Goal: Task Accomplishment & Management: Manage account settings

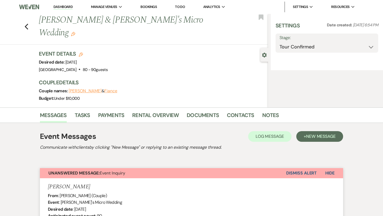
select select "4"
select select "16"
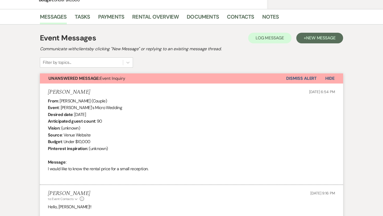
select select "5"
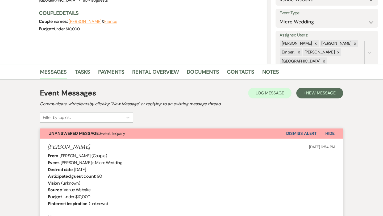
scroll to position [70, 0]
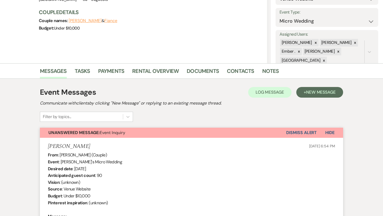
click at [328, 131] on span "Hide" at bounding box center [329, 133] width 9 height 6
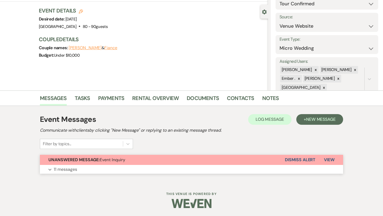
click at [332, 158] on span "View" at bounding box center [329, 160] width 11 height 6
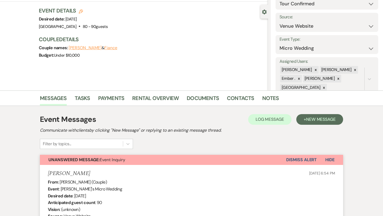
scroll to position [70, 0]
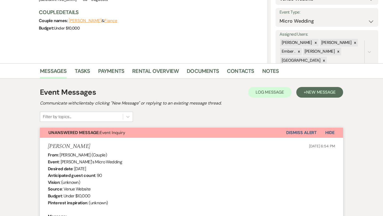
click at [314, 136] on button "Dismiss Alert" at bounding box center [301, 133] width 31 height 10
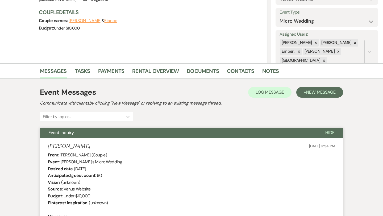
scroll to position [0, 0]
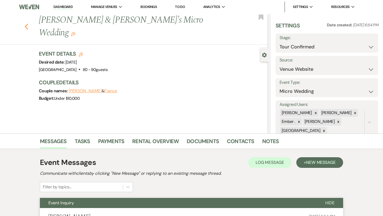
click at [27, 23] on icon "Previous" at bounding box center [26, 26] width 4 height 6
select select "4"
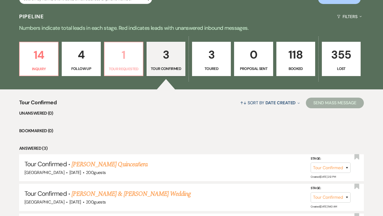
click at [129, 65] on link "1 Tour Requested" at bounding box center [123, 59] width 39 height 35
select select "2"
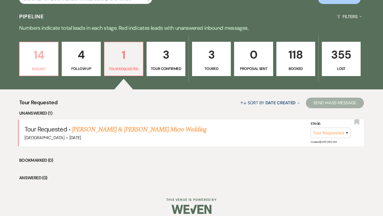
click at [53, 67] on p "Inquiry" at bounding box center [39, 69] width 32 height 6
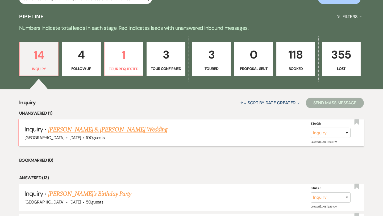
click at [135, 130] on link "[PERSON_NAME] & [PERSON_NAME] Wedding" at bounding box center [107, 130] width 119 height 10
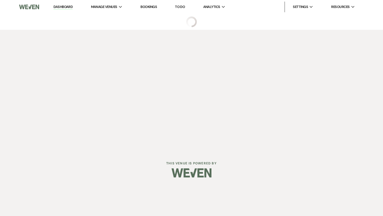
select select "5"
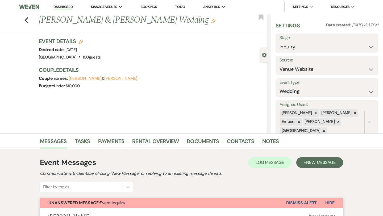
click at [28, 19] on div "Previous [PERSON_NAME] & [PERSON_NAME] Wedding Edit Bookmark" at bounding box center [132, 23] width 271 height 18
click at [26, 21] on icon "Previous" at bounding box center [26, 20] width 4 height 6
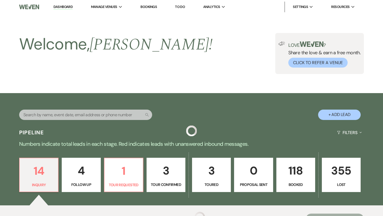
scroll to position [116, 0]
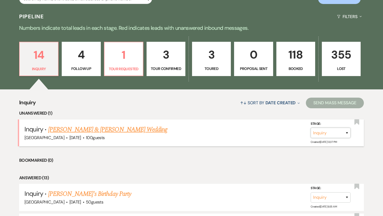
click at [334, 134] on select "Inquiry Follow Up Tour Requested Tour Confirmed Toured Proposal Sent Booked Lost" at bounding box center [331, 133] width 40 height 10
select select "2"
click at [346, 133] on button "Save" at bounding box center [340, 132] width 27 height 11
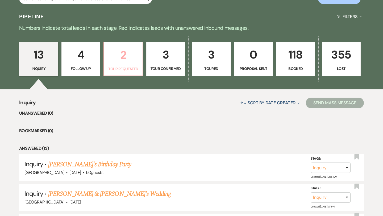
click at [127, 68] on p "Tour Requested" at bounding box center [123, 69] width 32 height 6
select select "2"
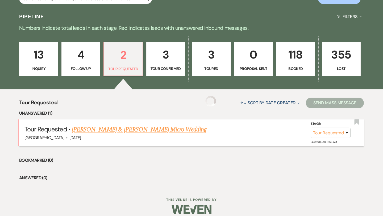
select select "2"
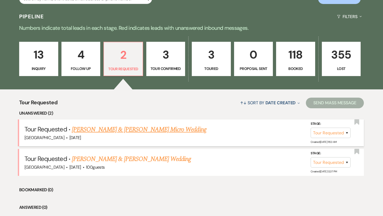
click at [122, 131] on link "[PERSON_NAME] & [PERSON_NAME] Micro Wedding" at bounding box center [139, 130] width 135 height 10
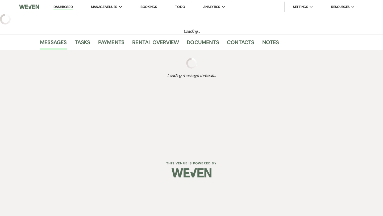
select select "2"
select select "5"
select select "16"
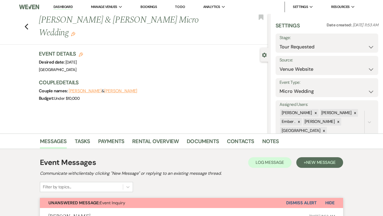
click at [60, 7] on link "Dashboard" at bounding box center [62, 7] width 19 height 5
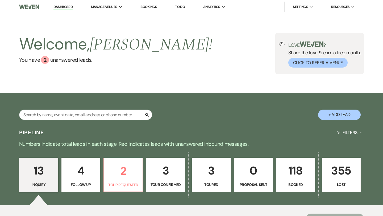
click at [172, 185] on p "Tour Confirmed" at bounding box center [166, 185] width 32 height 6
select select "4"
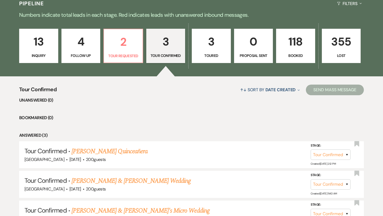
scroll to position [183, 0]
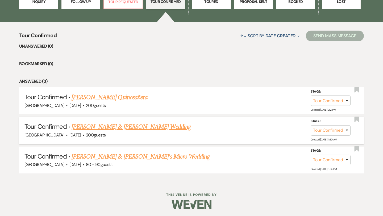
click at [125, 125] on link "[PERSON_NAME] & [PERSON_NAME] Wedding" at bounding box center [131, 127] width 119 height 10
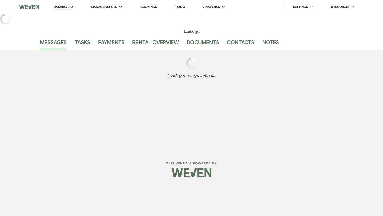
select select "4"
select select "5"
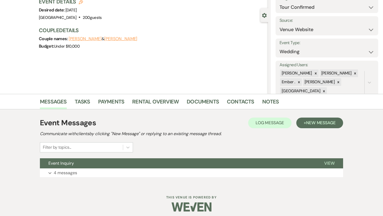
scroll to position [43, 0]
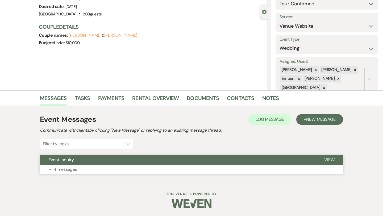
click at [128, 164] on button "Event Inquiry" at bounding box center [178, 160] width 276 height 10
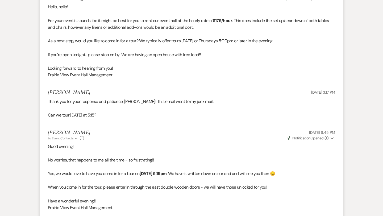
scroll to position [389, 0]
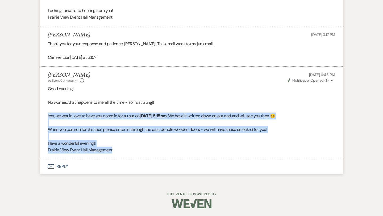
drag, startPoint x: 121, startPoint y: 151, endPoint x: 46, endPoint y: 118, distance: 82.0
click at [46, 118] on li "[PERSON_NAME] to: Event Contacts Expand Info [DATE] 6:45 PM Weven Check Notific…" at bounding box center [191, 113] width 303 height 93
copy div "Yes, we would love to have you come in for a tour [DATE][DATE] 5:15pm . We have…"
click at [217, 121] on p at bounding box center [191, 122] width 287 height 7
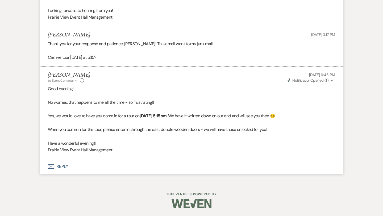
click at [65, 162] on button "Envelope Reply" at bounding box center [191, 166] width 303 height 15
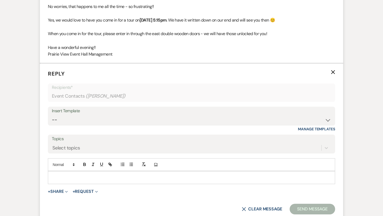
scroll to position [491, 0]
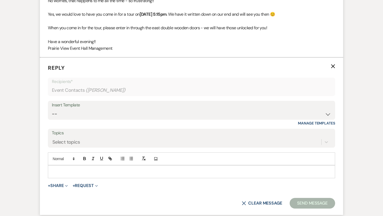
click at [107, 171] on p at bounding box center [191, 172] width 279 height 6
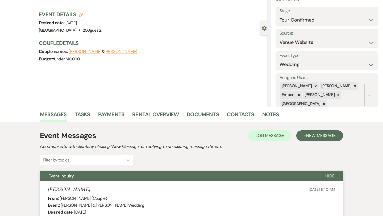
scroll to position [0, 0]
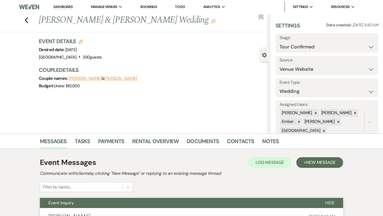
click at [104, 78] on button "[PERSON_NAME]" at bounding box center [120, 78] width 33 height 4
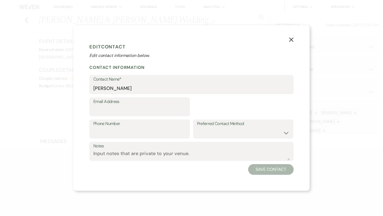
select select "1"
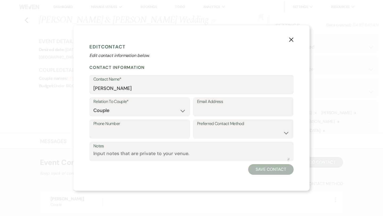
click at [292, 37] on icon "X" at bounding box center [291, 39] width 5 height 5
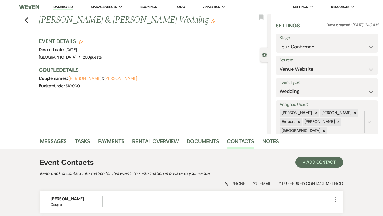
click at [75, 78] on button "[PERSON_NAME]" at bounding box center [85, 78] width 33 height 4
select select "1"
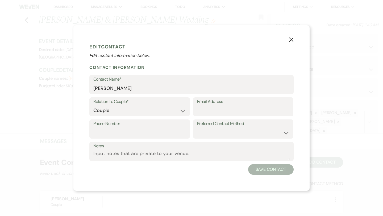
click at [293, 39] on icon "X" at bounding box center [291, 39] width 5 height 5
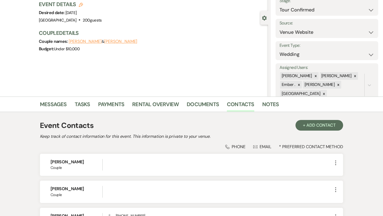
scroll to position [98, 0]
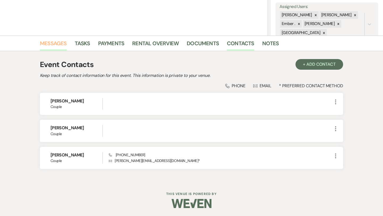
click at [52, 44] on link "Messages" at bounding box center [53, 45] width 27 height 12
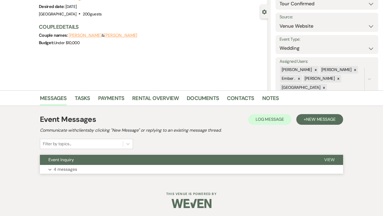
click at [103, 169] on button "Expand 4 messages" at bounding box center [191, 169] width 303 height 9
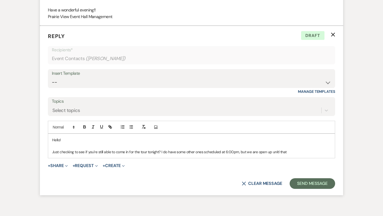
scroll to position [550, 0]
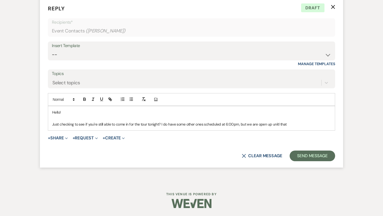
click at [291, 123] on p "Just checking to see if you're still able to come in for the tour tonight? I do…" at bounding box center [191, 124] width 279 height 6
drag, startPoint x: 257, startPoint y: 125, endPoint x: 142, endPoint y: 123, distance: 114.7
click at [142, 124] on p "Just checking to see if you're still able to come in for the tour tonight? I do…" at bounding box center [191, 124] width 279 height 6
click at [183, 121] on p "Just checking to see if you're still able to come in for the tour tonight? I do…" at bounding box center [191, 124] width 279 height 6
click at [249, 122] on p "Just checking to see if you're still able to come in for the tour tonight? I do…" at bounding box center [191, 124] width 279 height 6
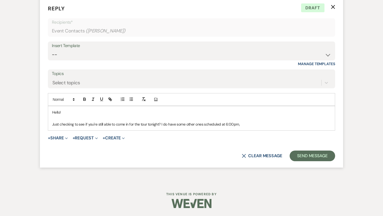
drag, startPoint x: 250, startPoint y: 123, endPoint x: 51, endPoint y: 123, distance: 199.0
click at [51, 123] on div "Hello! Just checking to see if you're still able to come in for the tour tonigh…" at bounding box center [191, 118] width 287 height 24
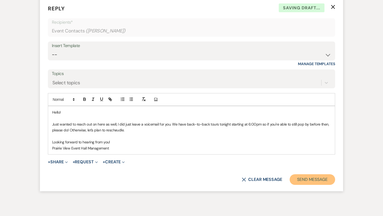
click at [301, 178] on button "Send Message" at bounding box center [312, 179] width 45 height 11
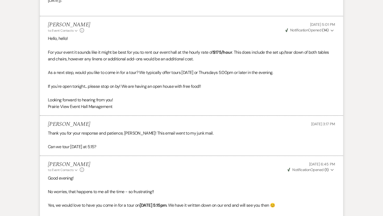
scroll to position [0, 0]
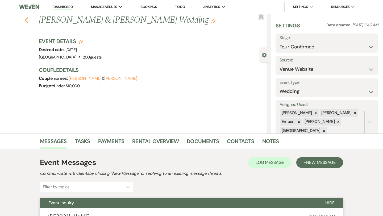
click at [28, 20] on icon "Previous" at bounding box center [26, 20] width 4 height 6
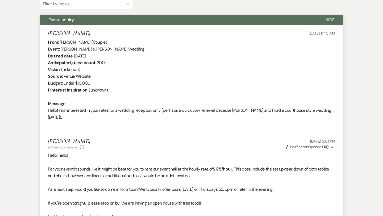
select select "4"
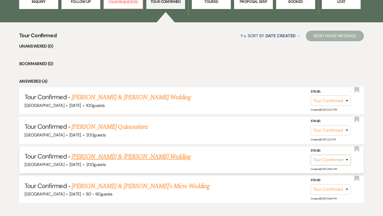
click at [322, 162] on select "Inquiry Follow Up Tour Requested Tour Confirmed Toured Proposal Sent Booked Lost" at bounding box center [331, 160] width 40 height 10
select select "2"
click at [345, 158] on button "Save" at bounding box center [340, 160] width 27 height 11
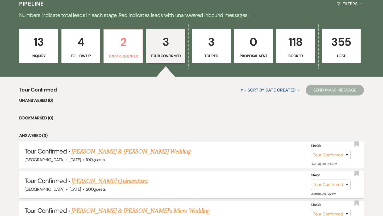
scroll to position [128, 0]
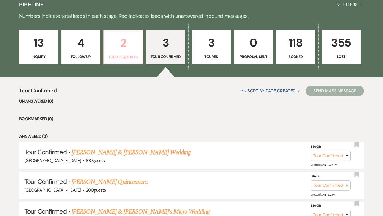
click at [126, 59] on p "Tour Requested" at bounding box center [123, 57] width 32 height 6
select select "2"
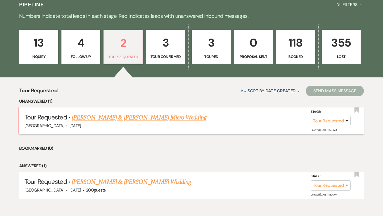
click at [137, 118] on link "[PERSON_NAME] & [PERSON_NAME] Micro Wedding" at bounding box center [139, 118] width 135 height 10
select select "2"
select select "5"
select select "16"
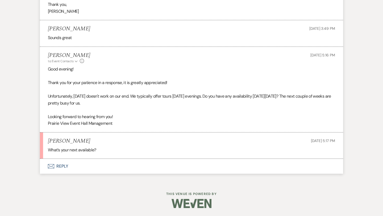
scroll to position [666, 0]
click at [74, 168] on button "Envelope Reply" at bounding box center [191, 166] width 303 height 15
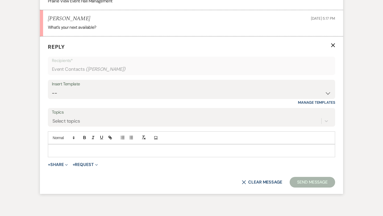
scroll to position [796, 0]
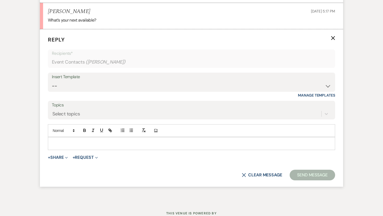
click at [105, 140] on div at bounding box center [191, 143] width 287 height 12
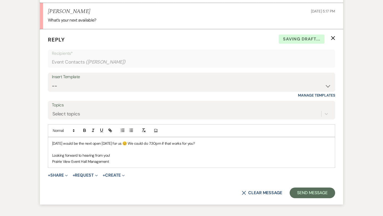
click at [168, 148] on p at bounding box center [191, 150] width 279 height 6
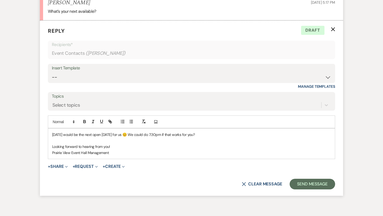
scroll to position [805, 0]
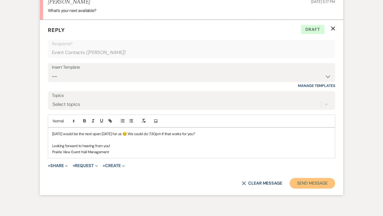
click at [305, 183] on button "Send Message" at bounding box center [312, 183] width 45 height 11
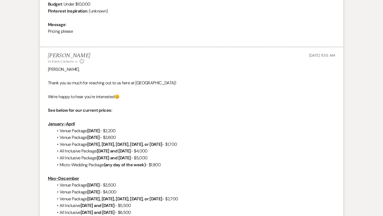
scroll to position [0, 0]
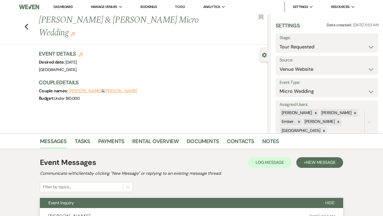
click at [29, 22] on div "Previous [PERSON_NAME] & [PERSON_NAME] Micro Wedding Edit Bookmark" at bounding box center [132, 29] width 271 height 31
click at [27, 24] on use "button" at bounding box center [26, 27] width 3 height 6
select select "2"
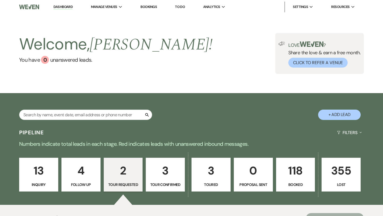
click at [67, 6] on link "Dashboard" at bounding box center [62, 7] width 19 height 5
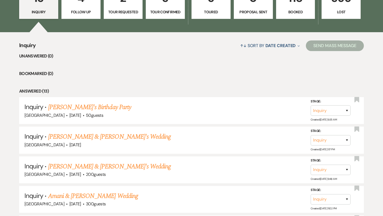
scroll to position [182, 0]
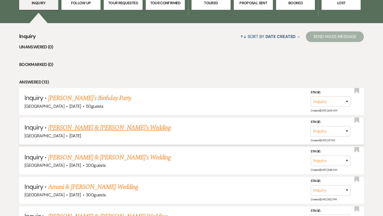
click at [118, 127] on link "[PERSON_NAME] & [PERSON_NAME]'s Wedding" at bounding box center [109, 128] width 123 height 10
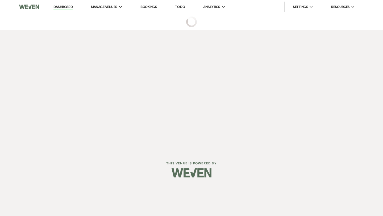
select select "8"
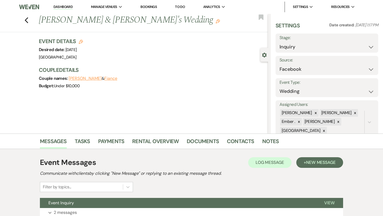
scroll to position [43, 0]
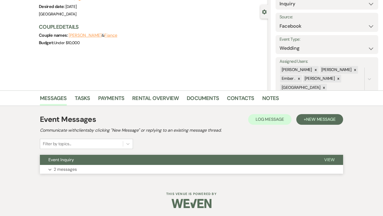
click at [115, 156] on button "Event Inquiry" at bounding box center [178, 160] width 276 height 10
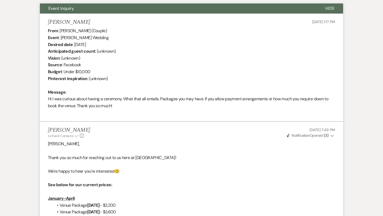
scroll to position [0, 0]
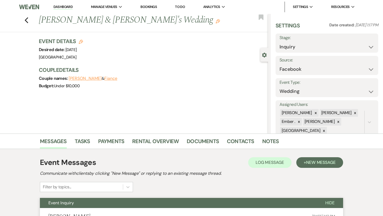
click at [62, 11] on li "Dashboard" at bounding box center [63, 7] width 24 height 11
click at [61, 8] on link "Dashboard" at bounding box center [62, 7] width 19 height 5
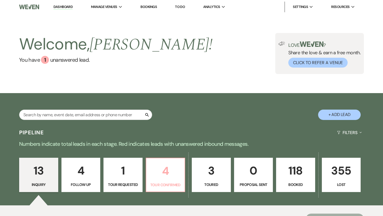
click at [177, 172] on p "4" at bounding box center [166, 171] width 32 height 18
select select "4"
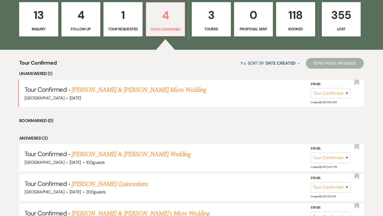
scroll to position [212, 0]
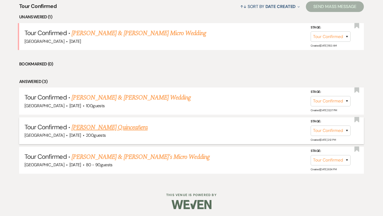
click at [133, 130] on link "[PERSON_NAME] Quinceañera" at bounding box center [110, 128] width 76 height 10
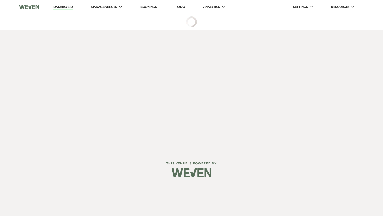
select select "4"
select select "22"
select select "15"
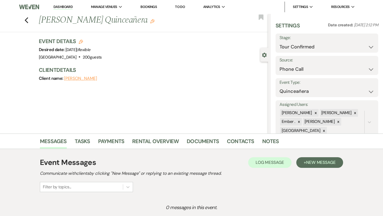
click at [90, 77] on button "[PERSON_NAME]" at bounding box center [80, 78] width 33 height 4
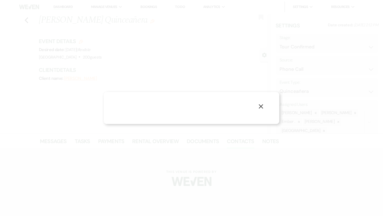
select select "1"
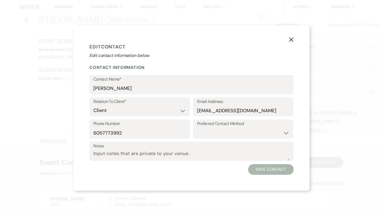
click at [289, 42] on use "button" at bounding box center [291, 40] width 4 height 4
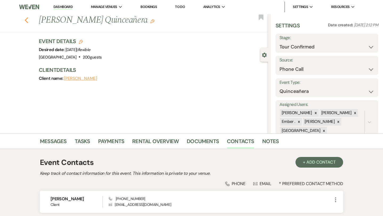
click at [28, 20] on icon "Previous" at bounding box center [26, 20] width 4 height 6
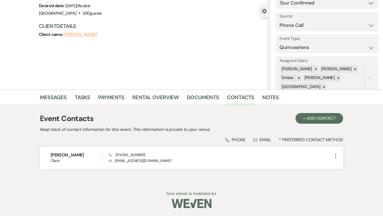
select select "4"
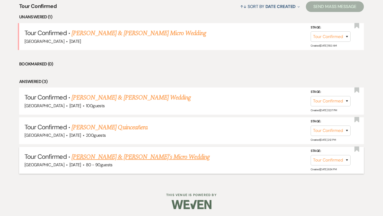
click at [139, 154] on link "[PERSON_NAME] & [PERSON_NAME]'s Micro Wedding" at bounding box center [141, 157] width 138 height 10
select select "4"
select select "5"
select select "16"
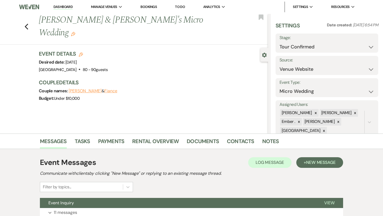
scroll to position [43, 0]
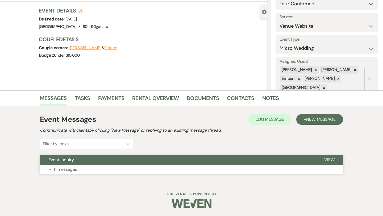
click at [105, 164] on button "Event Inquiry" at bounding box center [178, 160] width 276 height 10
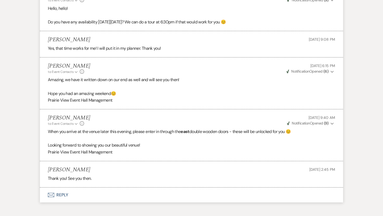
scroll to position [1128, 0]
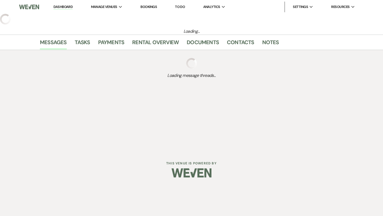
select select "2"
select select "5"
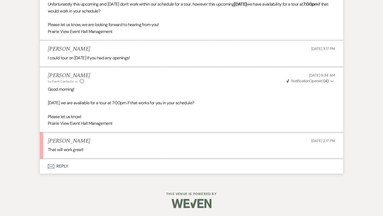
click at [112, 165] on button "Envelope Reply" at bounding box center [191, 166] width 303 height 15
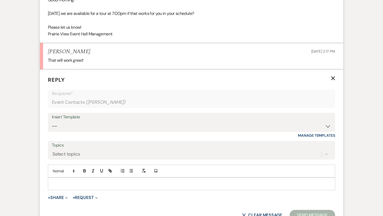
scroll to position [834, 0]
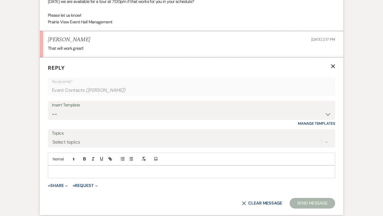
click at [110, 174] on p at bounding box center [191, 172] width 279 height 6
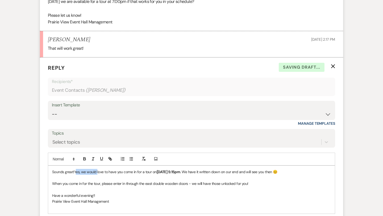
drag, startPoint x: 97, startPoint y: 172, endPoint x: 77, endPoint y: 172, distance: 20.5
click at [77, 172] on span "Yes, we would love to have you come in for a tour on" at bounding box center [115, 171] width 82 height 5
click at [199, 172] on strong "[DATE] 5:15pm" at bounding box center [196, 171] width 24 height 5
drag, startPoint x: 222, startPoint y: 172, endPoint x: 203, endPoint y: 172, distance: 19.4
click at [203, 172] on strong "Thursday, August 13th at 5:15pm" at bounding box center [196, 171] width 24 height 5
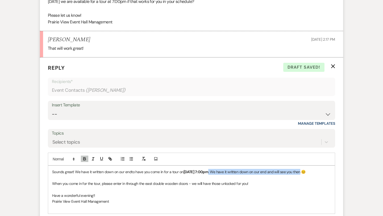
drag, startPoint x: 59, startPoint y: 178, endPoint x: 245, endPoint y: 171, distance: 185.8
click at [245, 171] on p "Sounds great! We have it written down on our end to have you come in for a tour…" at bounding box center [191, 172] width 279 height 6
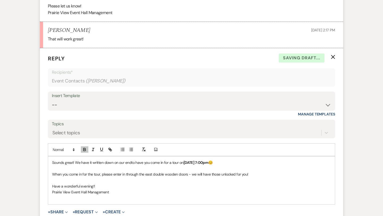
scroll to position [845, 0]
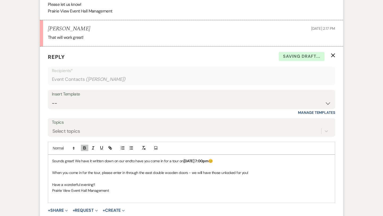
click at [126, 199] on p at bounding box center [191, 197] width 279 height 6
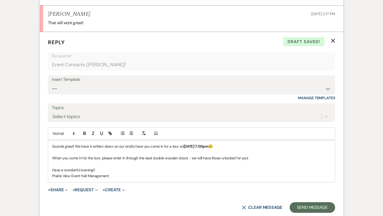
scroll to position [892, 0]
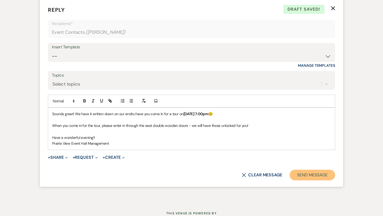
click at [305, 172] on button "Send Message" at bounding box center [312, 175] width 45 height 11
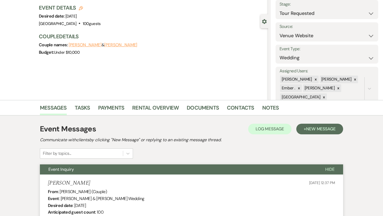
scroll to position [0, 0]
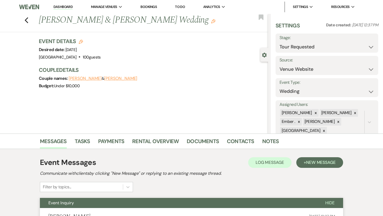
drag, startPoint x: 177, startPoint y: 21, endPoint x: 41, endPoint y: 23, distance: 136.3
click at [41, 23] on h1 "Garret Olson & Ashley Gannon's Wedding Edit" at bounding box center [129, 20] width 181 height 13
copy h1 "[PERSON_NAME] & [PERSON_NAME] Wedding"
click at [26, 20] on icon "Previous" at bounding box center [26, 20] width 4 height 6
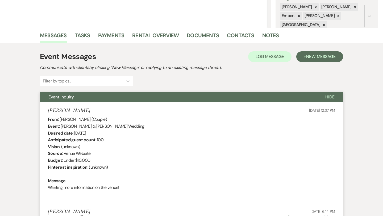
select select "2"
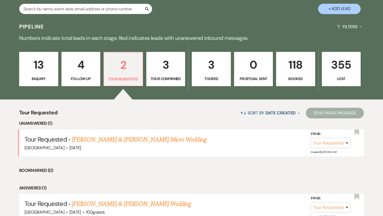
scroll to position [154, 0]
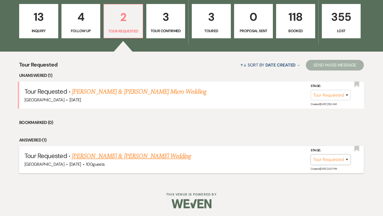
click at [321, 157] on select "Inquiry Follow Up Tour Requested Tour Confirmed Toured Proposal Sent Booked Lost" at bounding box center [331, 160] width 40 height 10
select select "4"
click at [344, 160] on button "Save" at bounding box center [340, 159] width 27 height 11
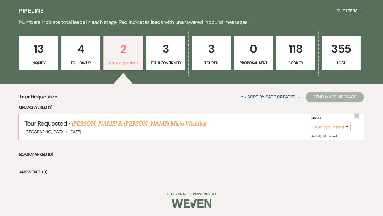
scroll to position [122, 0]
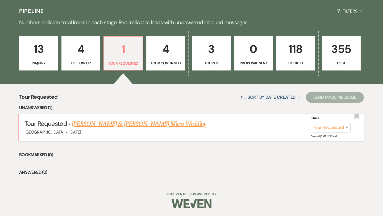
click at [145, 128] on link "[PERSON_NAME] & [PERSON_NAME] Micro Wedding" at bounding box center [139, 124] width 135 height 10
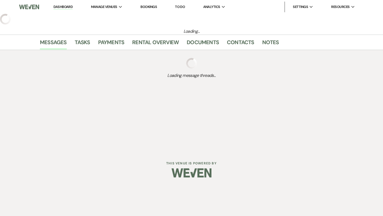
select select "2"
select select "5"
select select "16"
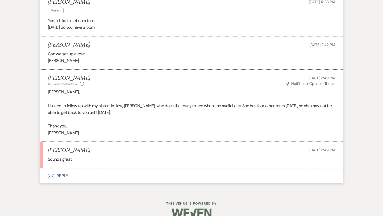
scroll to position [544, 0]
click at [82, 175] on button "Envelope Reply" at bounding box center [191, 176] width 303 height 15
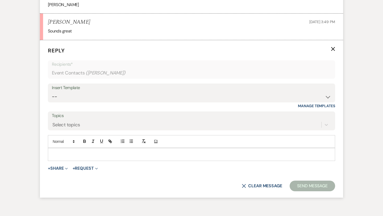
scroll to position [684, 0]
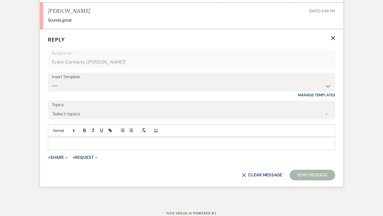
click at [105, 148] on div at bounding box center [191, 143] width 287 height 12
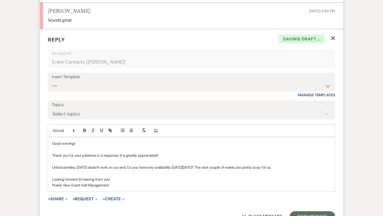
click at [71, 167] on p "Unfortuanetley, Monday the 18th doesn't work on our end. Do you have any availa…" at bounding box center [191, 167] width 279 height 6
click at [129, 179] on p "Looking forward to hearing from you!" at bounding box center [191, 179] width 279 height 6
click at [90, 154] on p "Thank you for your pateince in a response, it is greatly appreciated!" at bounding box center [191, 155] width 279 height 6
click at [89, 167] on p "Unfortunately, Monday the 18th doesn't work on our end. Do you have any availab…" at bounding box center [191, 167] width 279 height 6
click at [146, 181] on p "Looking forward to hearing from you!" at bounding box center [191, 179] width 279 height 6
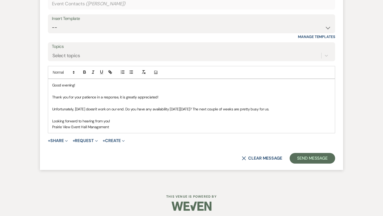
scroll to position [745, 0]
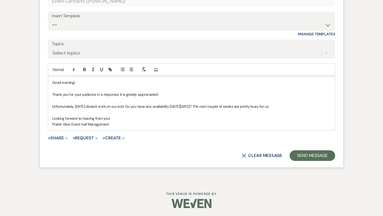
click at [147, 107] on p "Unfortunately, Monday August 18th doesn't work on our end. Do you have any avai…" at bounding box center [191, 107] width 279 height 6
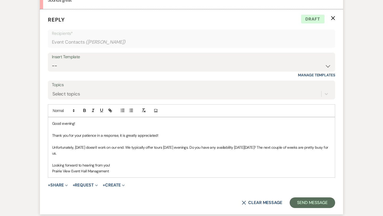
scroll to position [751, 0]
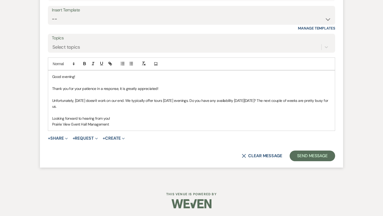
click at [233, 129] on div "Good evening! Thank you for your patience in a response, it is greatly apprecia…" at bounding box center [191, 101] width 287 height 60
click at [303, 152] on button "Send Message" at bounding box center [312, 156] width 45 height 11
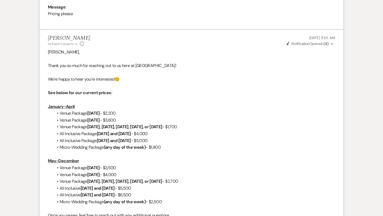
scroll to position [0, 0]
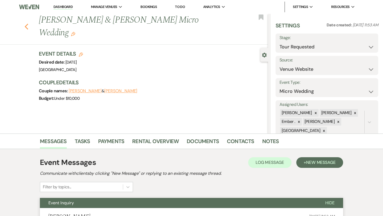
click at [27, 23] on icon "Previous" at bounding box center [26, 26] width 4 height 6
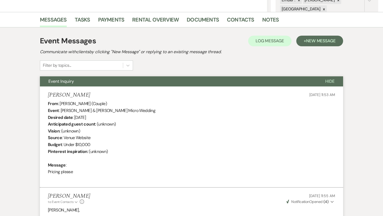
select select "2"
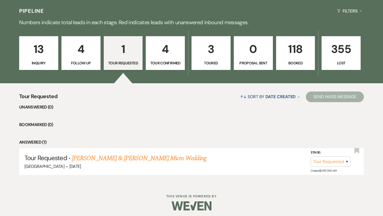
click at [162, 64] on p "Tour Confirmed" at bounding box center [165, 63] width 32 height 6
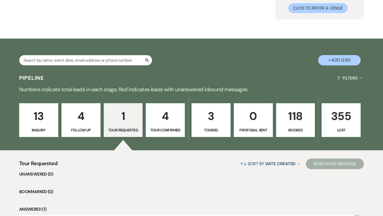
select select "4"
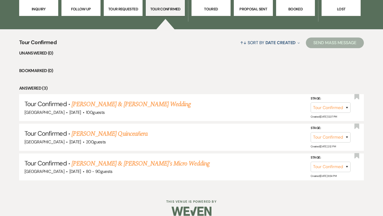
scroll to position [183, 0]
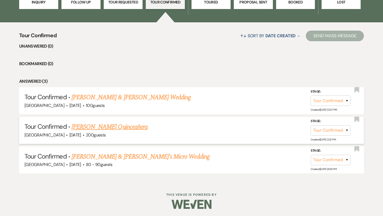
click at [134, 125] on link "[PERSON_NAME] Quinceañera" at bounding box center [110, 127] width 76 height 10
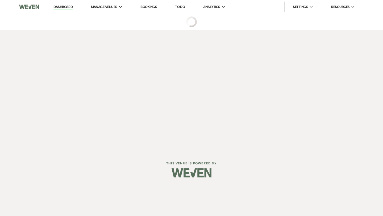
select select "4"
select select "22"
select select "15"
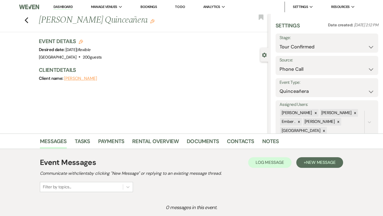
click at [88, 80] on button "[PERSON_NAME]" at bounding box center [80, 78] width 33 height 4
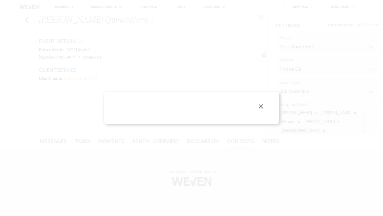
select select "1"
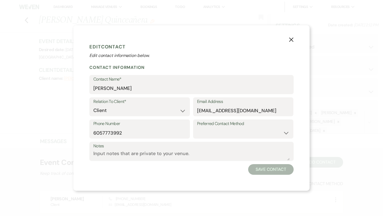
click at [293, 37] on button "X" at bounding box center [291, 39] width 8 height 9
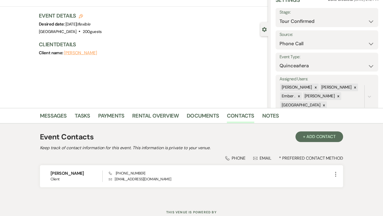
scroll to position [13, 0]
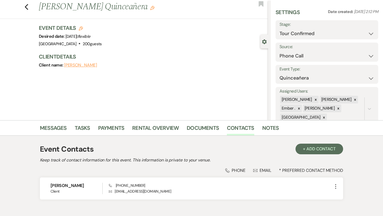
click at [23, 9] on div "Previous Jenny Cervantes's Quinceañera Edit Bookmark" at bounding box center [132, 10] width 271 height 18
click at [26, 8] on use "button" at bounding box center [26, 7] width 3 height 6
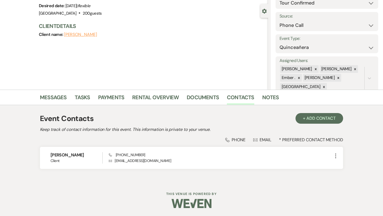
select select "4"
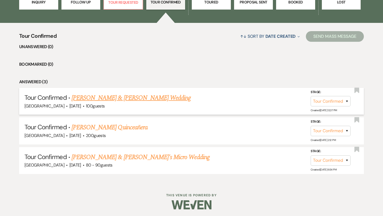
click at [139, 99] on link "[PERSON_NAME] & [PERSON_NAME] Wedding" at bounding box center [131, 98] width 119 height 10
select select "4"
select select "5"
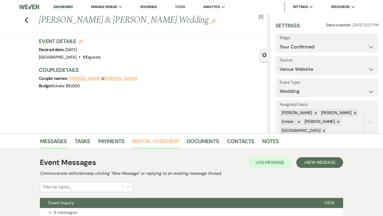
scroll to position [43, 0]
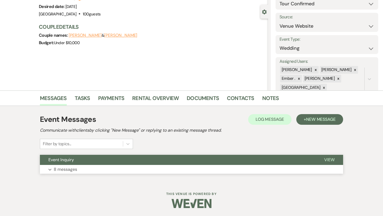
click at [146, 161] on button "Event Inquiry" at bounding box center [178, 160] width 276 height 10
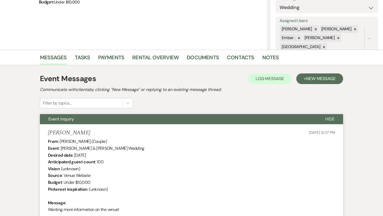
scroll to position [0, 0]
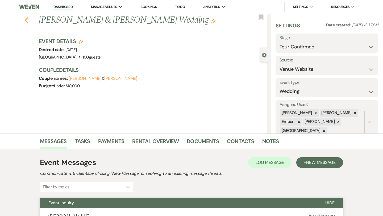
click at [28, 20] on icon "Previous" at bounding box center [26, 20] width 4 height 6
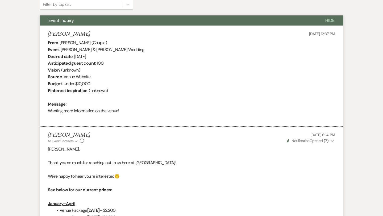
select select "4"
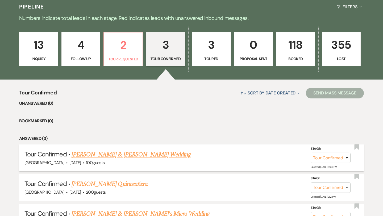
scroll to position [120, 0]
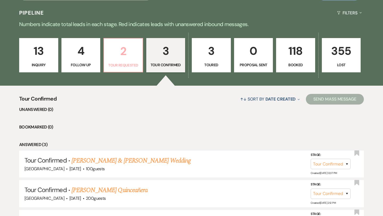
click at [123, 61] on link "2 Tour Requested" at bounding box center [124, 55] width 40 height 35
select select "2"
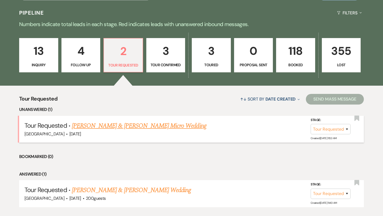
click at [133, 126] on link "[PERSON_NAME] & [PERSON_NAME] Micro Wedding" at bounding box center [139, 126] width 135 height 10
select select "2"
select select "5"
select select "16"
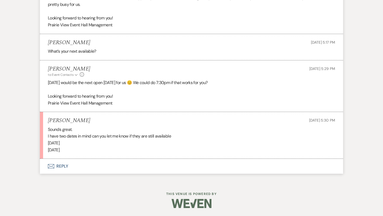
scroll to position [765, 0]
click at [126, 170] on button "Envelope Reply" at bounding box center [191, 166] width 303 height 15
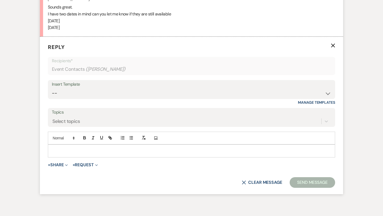
scroll to position [895, 0]
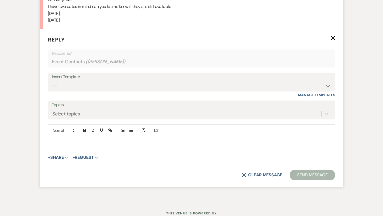
click at [136, 144] on p at bounding box center [191, 143] width 279 height 6
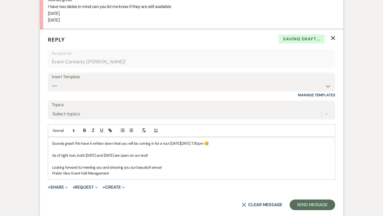
click at [147, 165] on p "Looking forward to meeting you and showing you our beautiufl venue!" at bounding box center [191, 167] width 279 height 6
drag, startPoint x: 233, startPoint y: 144, endPoint x: 176, endPoint y: 143, distance: 56.9
click at [176, 143] on p "Sounds great! We have it written down that you will be coming in for a tour on …" at bounding box center [191, 143] width 279 height 6
click at [83, 132] on icon "button" at bounding box center [84, 130] width 5 height 5
click at [158, 167] on p "Looking forward to meeting you and showing you our beautiful venue!" at bounding box center [191, 167] width 279 height 6
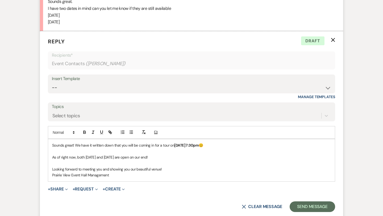
scroll to position [893, 0]
click at [144, 156] on p "As of right now, both April 4th 2026 and June 6th 2026 are open on our end!" at bounding box center [191, 157] width 279 height 6
click at [168, 177] on p "Prairie View Event Hall Management" at bounding box center [191, 175] width 279 height 6
click at [312, 209] on button "Send Message" at bounding box center [312, 206] width 45 height 11
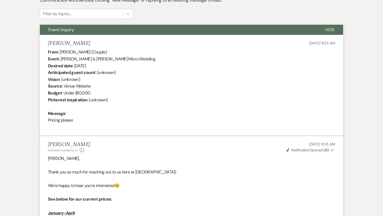
scroll to position [0, 0]
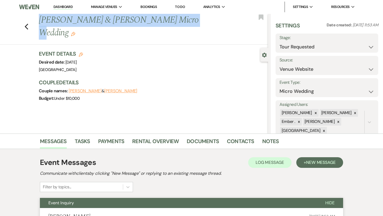
drag, startPoint x: 175, startPoint y: 21, endPoint x: 38, endPoint y: 23, distance: 137.0
click at [38, 23] on div "Previous Lucas & Angela Hanson's Micro Wedding Edit" at bounding box center [152, 26] width 232 height 25
copy h1 "[PERSON_NAME] & [PERSON_NAME] Micro Wedding"
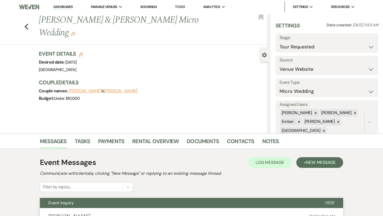
click at [124, 109] on div "Previous Lucas & Angela Hanson's Micro Wedding Edit Bookmark Gear Settings Sett…" at bounding box center [134, 74] width 268 height 120
click at [27, 23] on icon "Previous" at bounding box center [26, 26] width 4 height 6
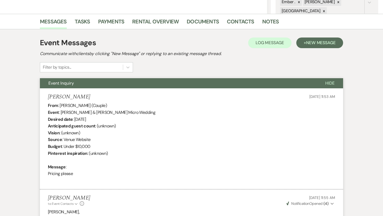
select select "2"
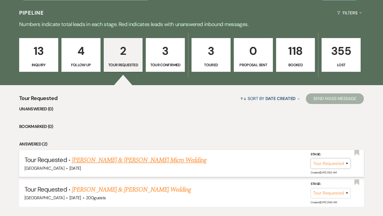
click at [335, 164] on select "Inquiry Follow Up Tour Requested Tour Confirmed Toured Proposal Sent Booked Lost" at bounding box center [331, 163] width 40 height 10
select select "4"
click at [344, 166] on button "Save" at bounding box center [340, 163] width 27 height 11
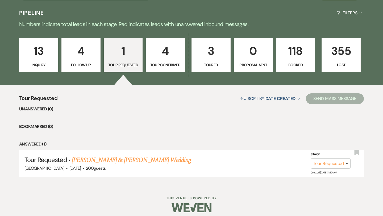
click at [173, 67] on p "Tour Confirmed" at bounding box center [165, 65] width 32 height 6
select select "4"
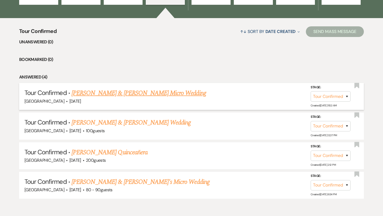
scroll to position [205, 0]
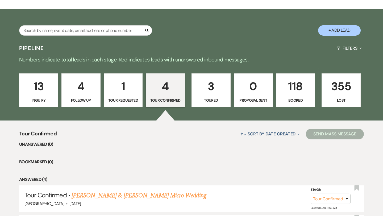
click at [216, 88] on p "3" at bounding box center [211, 86] width 32 height 18
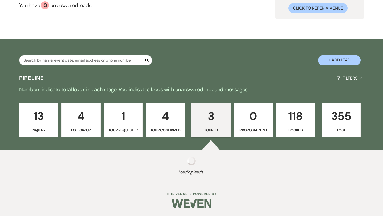
select select "5"
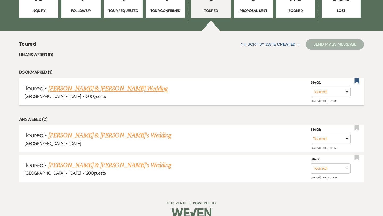
scroll to position [183, 0]
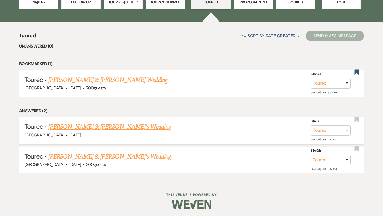
click at [119, 127] on link "Mitzi Rozeboom & Fiance's Wedding" at bounding box center [109, 127] width 123 height 10
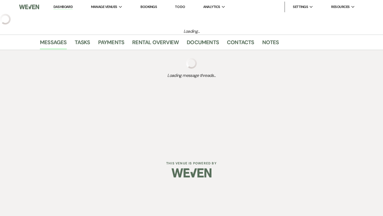
select select "5"
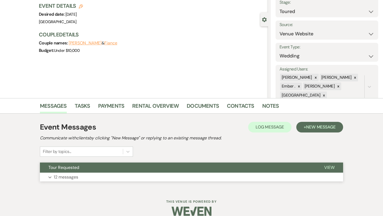
click at [115, 171] on button "Tour Requested" at bounding box center [178, 168] width 276 height 10
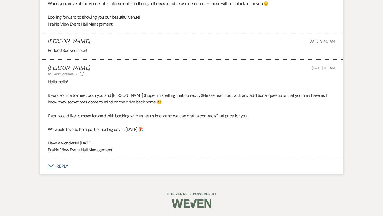
scroll to position [864, 0]
click at [302, 74] on span "Notification" at bounding box center [301, 73] width 18 height 5
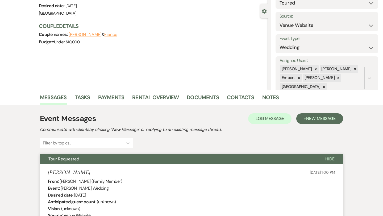
scroll to position [0, 0]
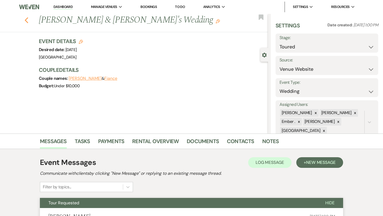
click at [24, 22] on icon "Previous" at bounding box center [26, 20] width 4 height 6
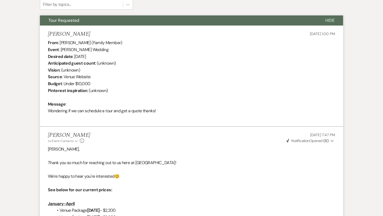
select select "5"
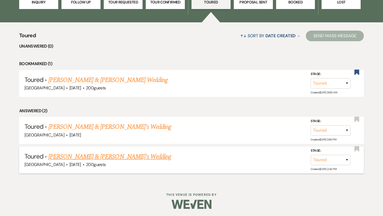
click at [83, 156] on link "Karylann Janney & Fiance's Wedding" at bounding box center [109, 157] width 123 height 10
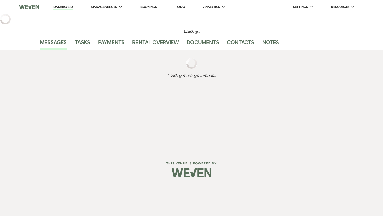
select select "5"
select select "14"
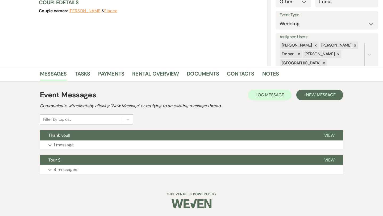
scroll to position [68, 0]
click at [148, 140] on button "Expand 1 message" at bounding box center [191, 144] width 303 height 9
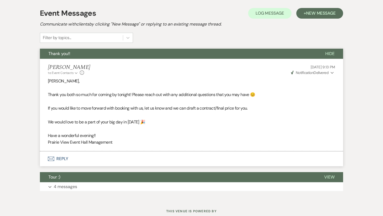
scroll to position [154, 0]
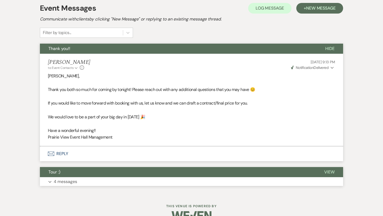
click at [156, 179] on button "Expand 4 messages" at bounding box center [191, 181] width 303 height 9
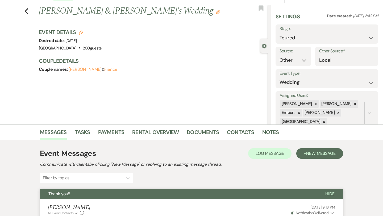
scroll to position [6, 0]
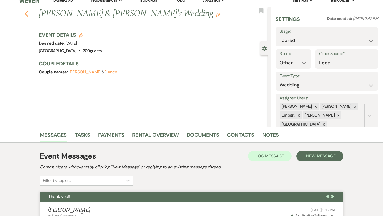
click at [27, 15] on icon "Previous" at bounding box center [26, 14] width 4 height 6
select select "5"
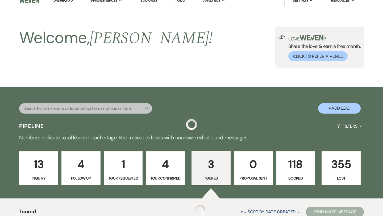
scroll to position [183, 0]
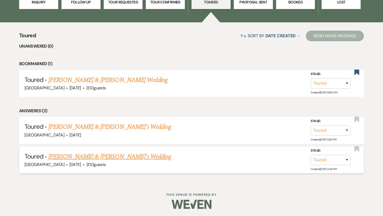
click at [113, 156] on link "Karylann Janney & Fiance's Wedding" at bounding box center [109, 157] width 123 height 10
select select "5"
select select "14"
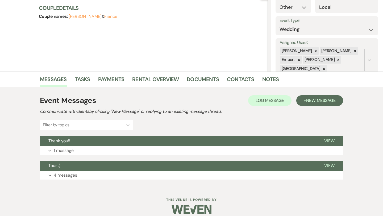
scroll to position [68, 0]
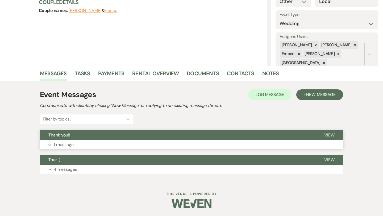
click at [112, 145] on button "Expand 1 message" at bounding box center [191, 144] width 303 height 9
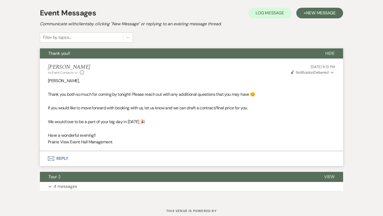
scroll to position [167, 0]
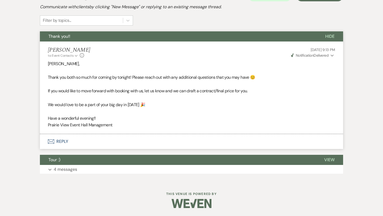
click at [323, 55] on span "Weven Check Notification Delivered" at bounding box center [310, 55] width 38 height 5
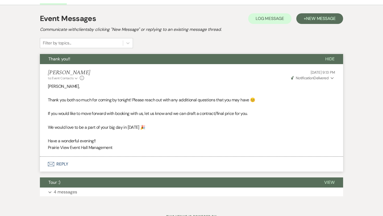
scroll to position [143, 0]
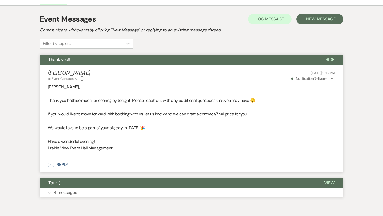
click at [173, 185] on button "Tour :)" at bounding box center [178, 183] width 276 height 10
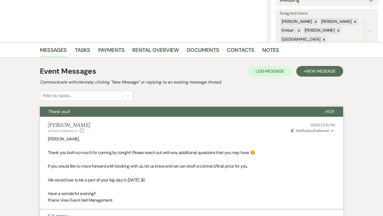
scroll to position [0, 0]
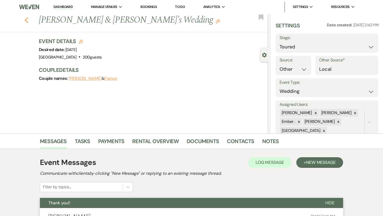
click at [26, 18] on icon "Previous" at bounding box center [26, 20] width 4 height 6
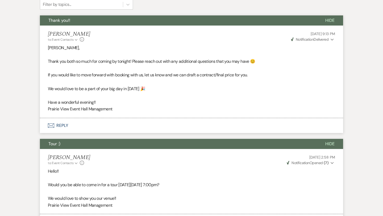
select select "5"
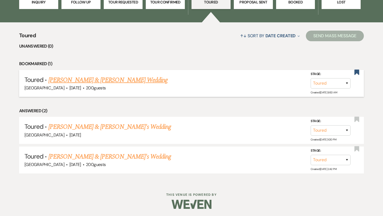
click at [137, 86] on div "Prairie View Event Hall · Aug 22, 2026 · 200 guests" at bounding box center [191, 88] width 334 height 7
click at [134, 81] on link "Zach Rasmussen & Robyn Malloy's Wedding" at bounding box center [107, 80] width 119 height 10
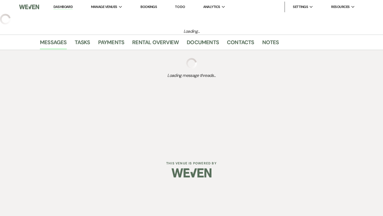
select select "5"
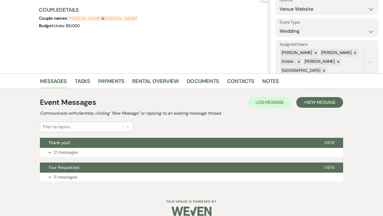
scroll to position [68, 0]
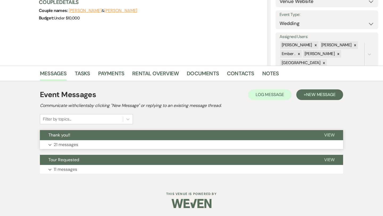
click at [138, 141] on button "Expand 21 messages" at bounding box center [191, 144] width 303 height 9
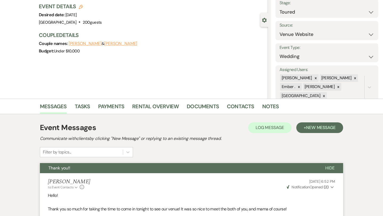
scroll to position [0, 0]
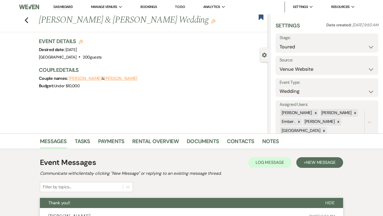
click at [28, 21] on div "Previous Zach Rasmussen & Robyn Malloy's Wedding Edit Bookmark" at bounding box center [132, 23] width 271 height 18
click at [27, 20] on icon "Previous" at bounding box center [26, 20] width 4 height 6
select select "5"
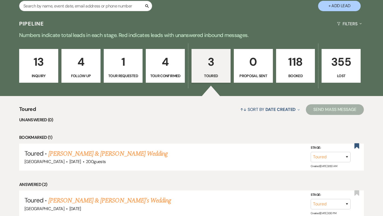
scroll to position [110, 0]
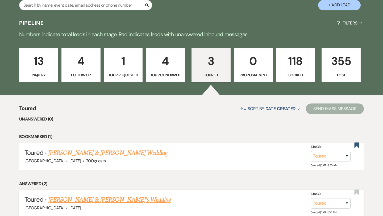
click at [99, 200] on link "Mitzi Rozeboom & Fiance's Wedding" at bounding box center [109, 200] width 123 height 10
select select "5"
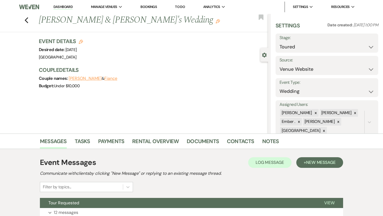
scroll to position [43, 0]
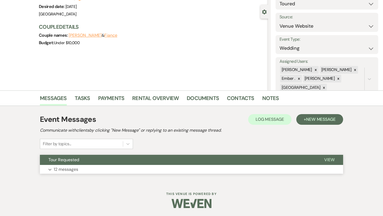
click at [153, 162] on button "Tour Requested" at bounding box center [178, 160] width 276 height 10
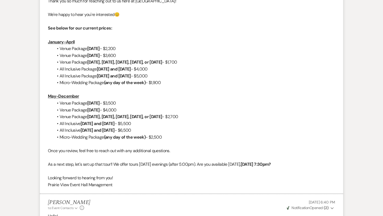
scroll to position [342, 0]
